Goal: Information Seeking & Learning: Check status

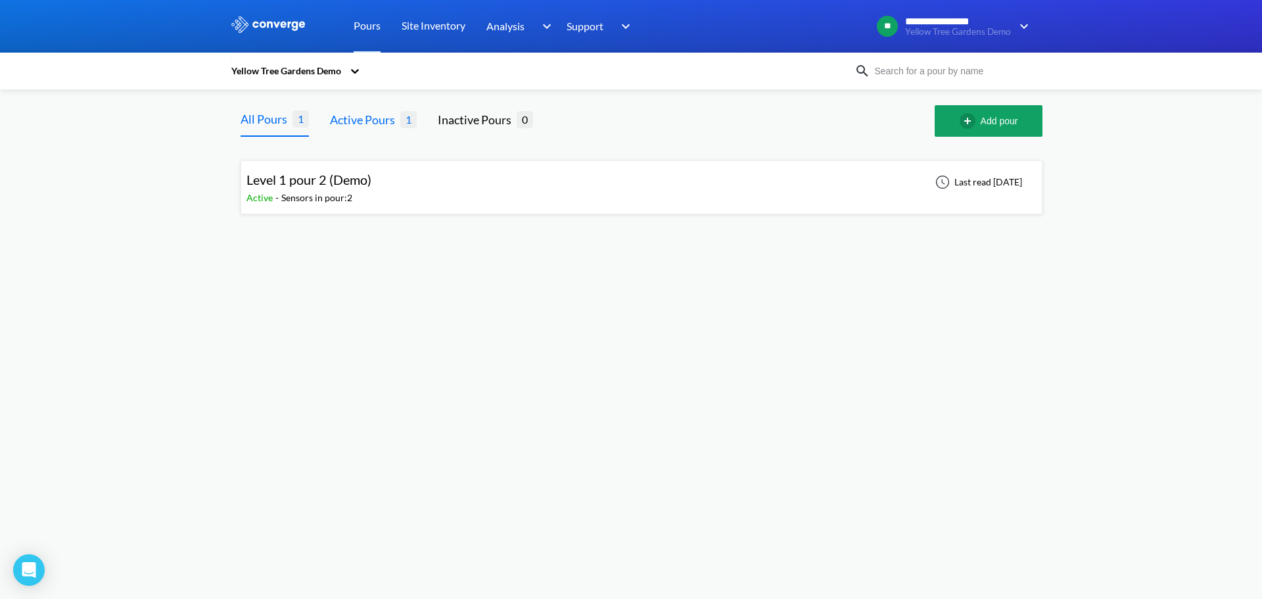
click at [385, 127] on div "Active Pours" at bounding box center [365, 119] width 70 height 18
click at [478, 128] on div "Inactive Pours" at bounding box center [477, 119] width 79 height 18
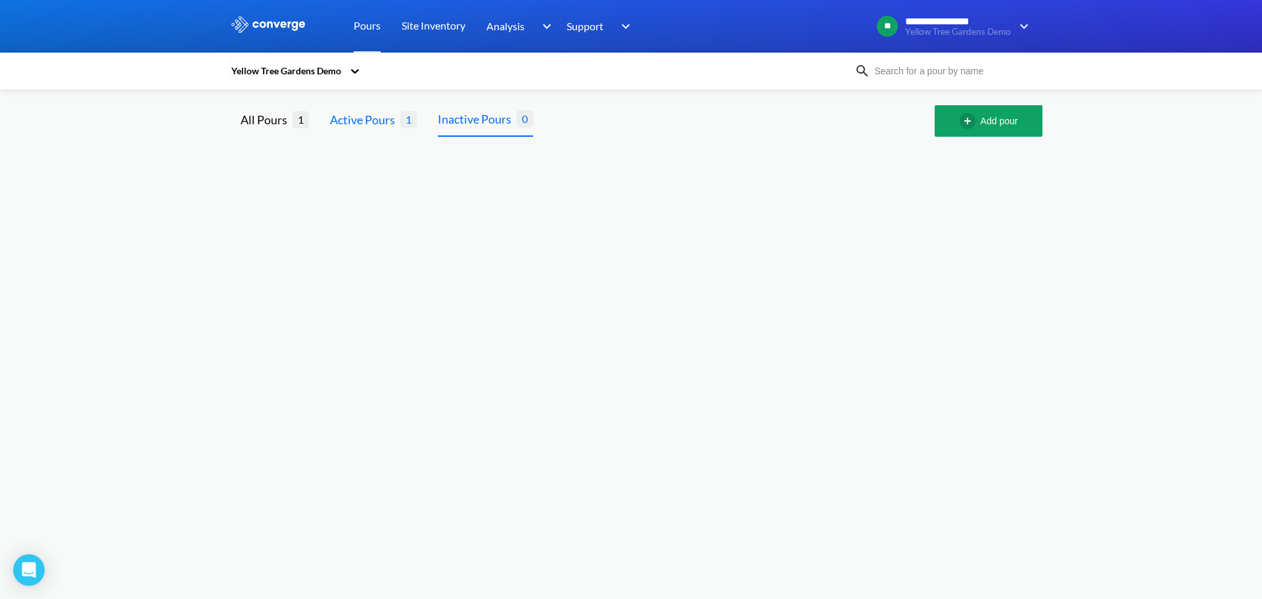
click at [338, 115] on div "Active Pours" at bounding box center [365, 119] width 70 height 18
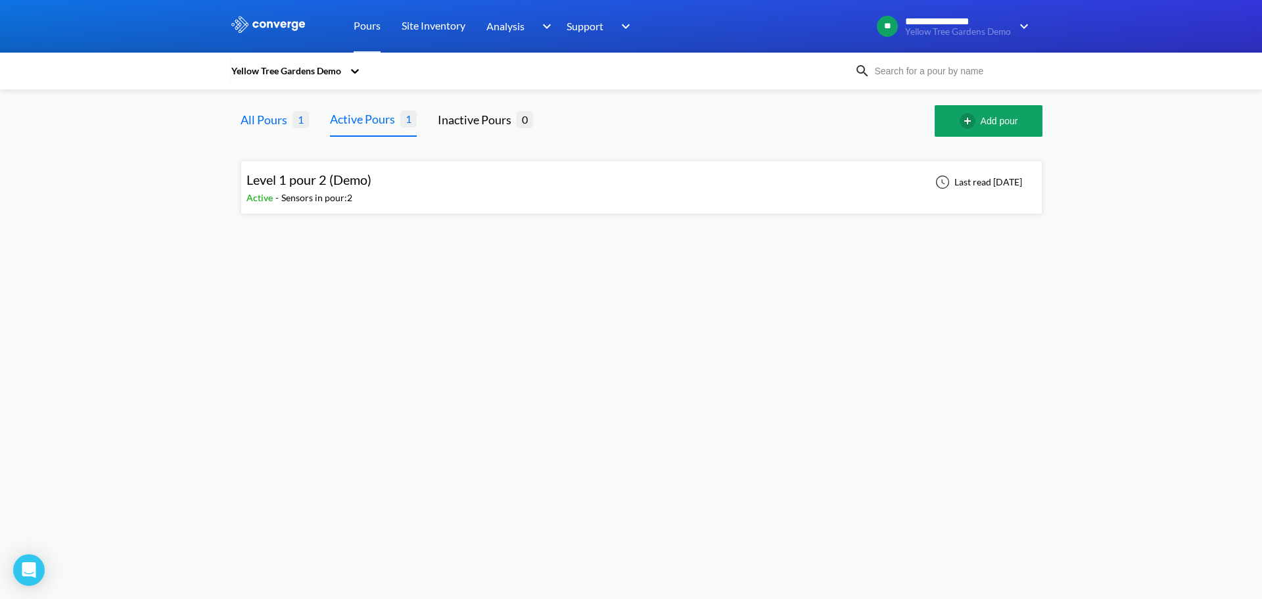
click at [284, 124] on div "All Pours" at bounding box center [267, 119] width 52 height 18
click at [317, 191] on div "Sensors in pour: 2" at bounding box center [316, 198] width 71 height 14
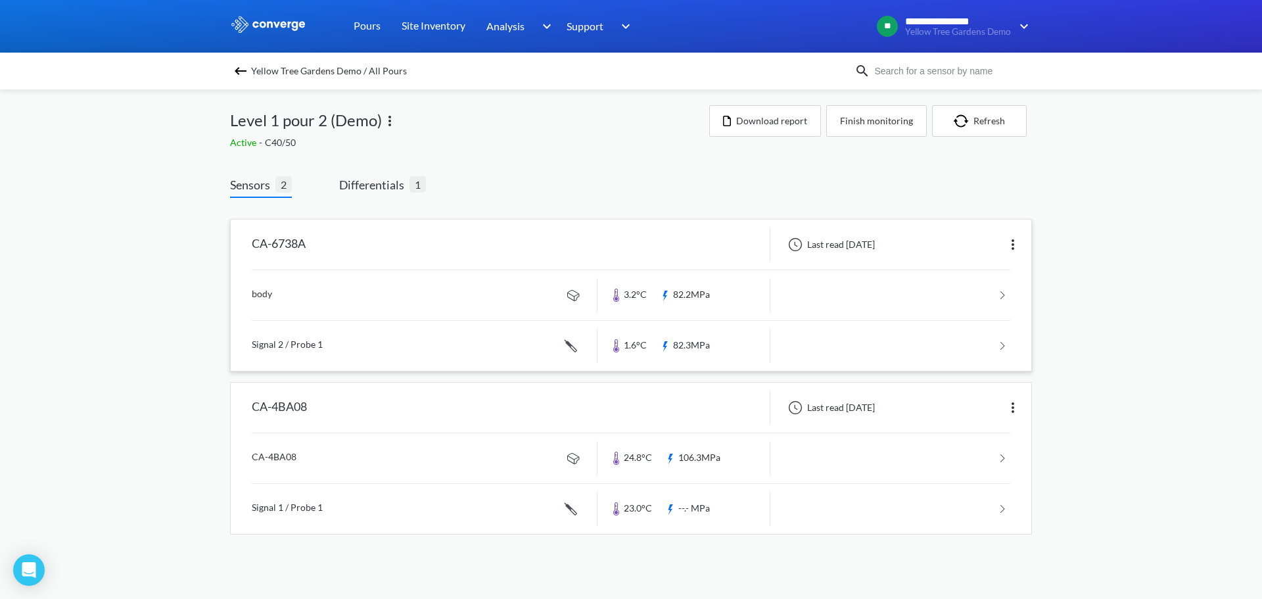
click at [880, 296] on link at bounding box center [631, 295] width 758 height 50
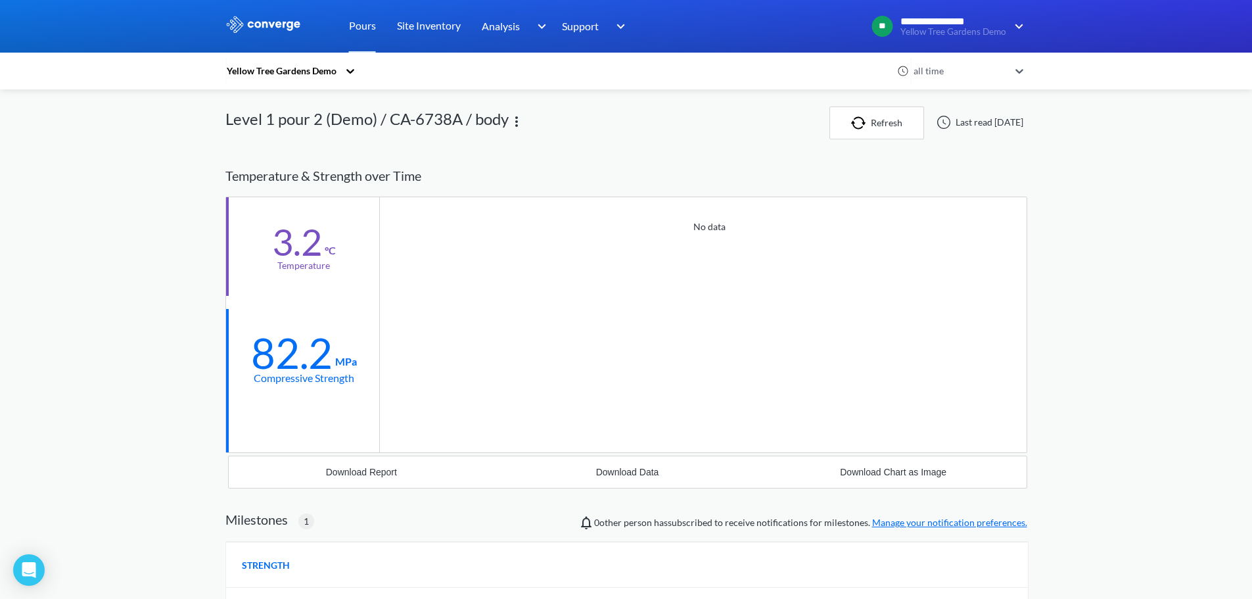
click at [443, 279] on div "No data" at bounding box center [703, 324] width 647 height 255
click at [625, 472] on div "Download Data" at bounding box center [627, 472] width 63 height 11
click at [833, 105] on div "Yellow Tree Gardens Demo all time Level 1 pour 2 (Demo) / CA-6738A / body Refre…" at bounding box center [626, 469] width 802 height 938
click at [829, 110] on button "Refresh" at bounding box center [876, 122] width 95 height 33
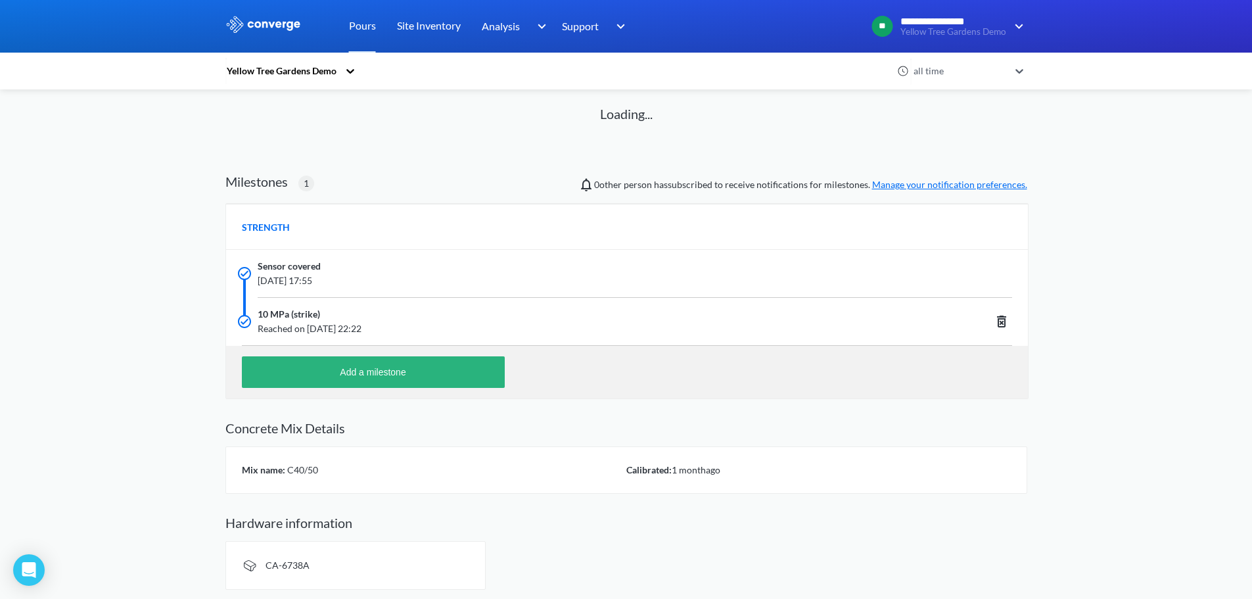
scroll to position [79, 0]
click at [398, 469] on div "Mix name: C40/50" at bounding box center [434, 468] width 384 height 14
click at [301, 491] on div "Mix name: C40/50 Calibrated: [DATE]" at bounding box center [626, 468] width 802 height 47
click at [298, 554] on div "CA-6738A" at bounding box center [355, 564] width 260 height 49
click at [281, 580] on div "CA-6738A" at bounding box center [355, 564] width 260 height 49
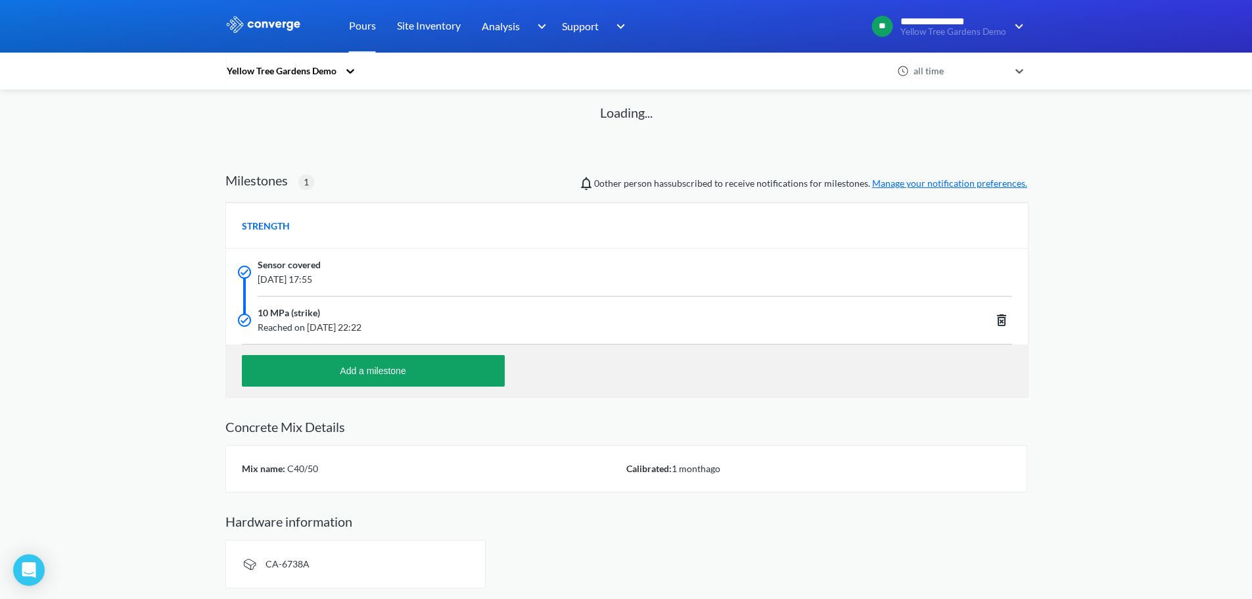
click at [310, 312] on span "10 MPa (strike)" at bounding box center [289, 313] width 62 height 14
click at [302, 230] on div "STRENGTH" at bounding box center [627, 225] width 802 height 46
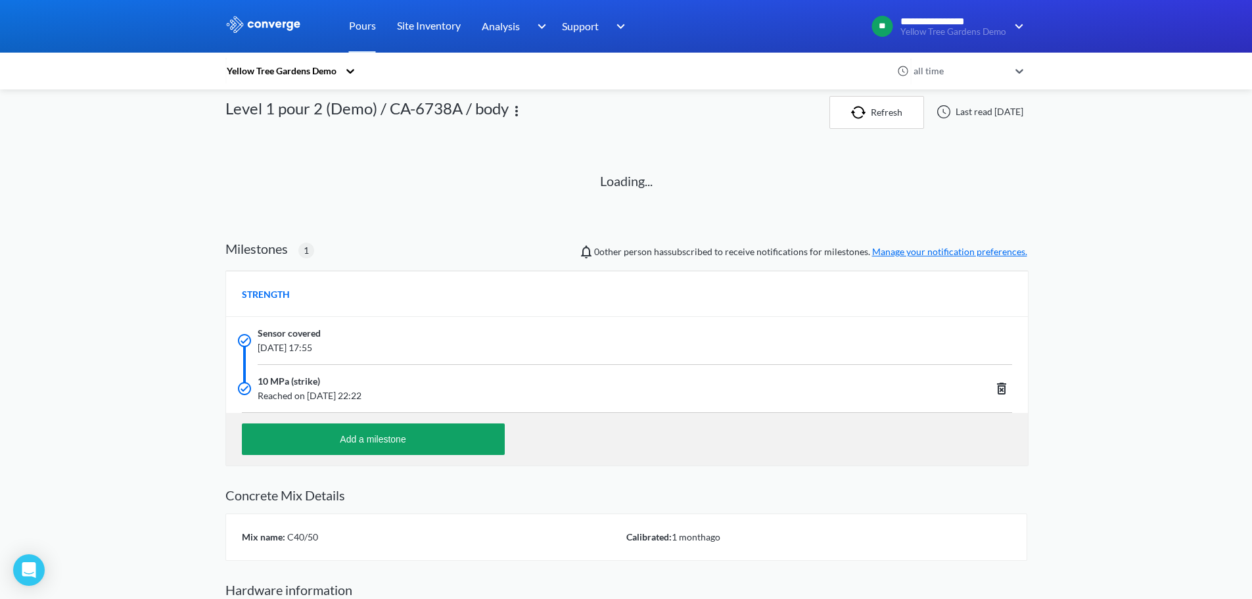
scroll to position [0, 0]
